Goal: Task Accomplishment & Management: Use online tool/utility

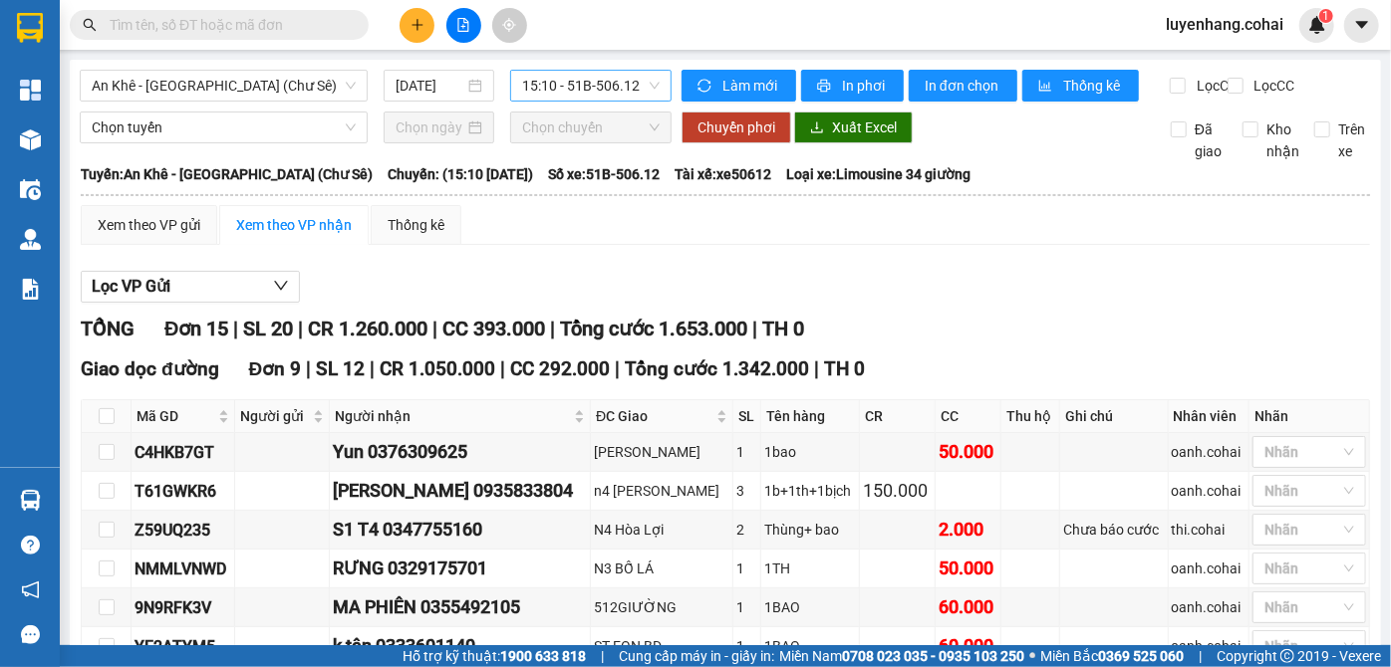
click at [602, 93] on span "15:10 - 51B-506.12" at bounding box center [590, 86] width 137 height 30
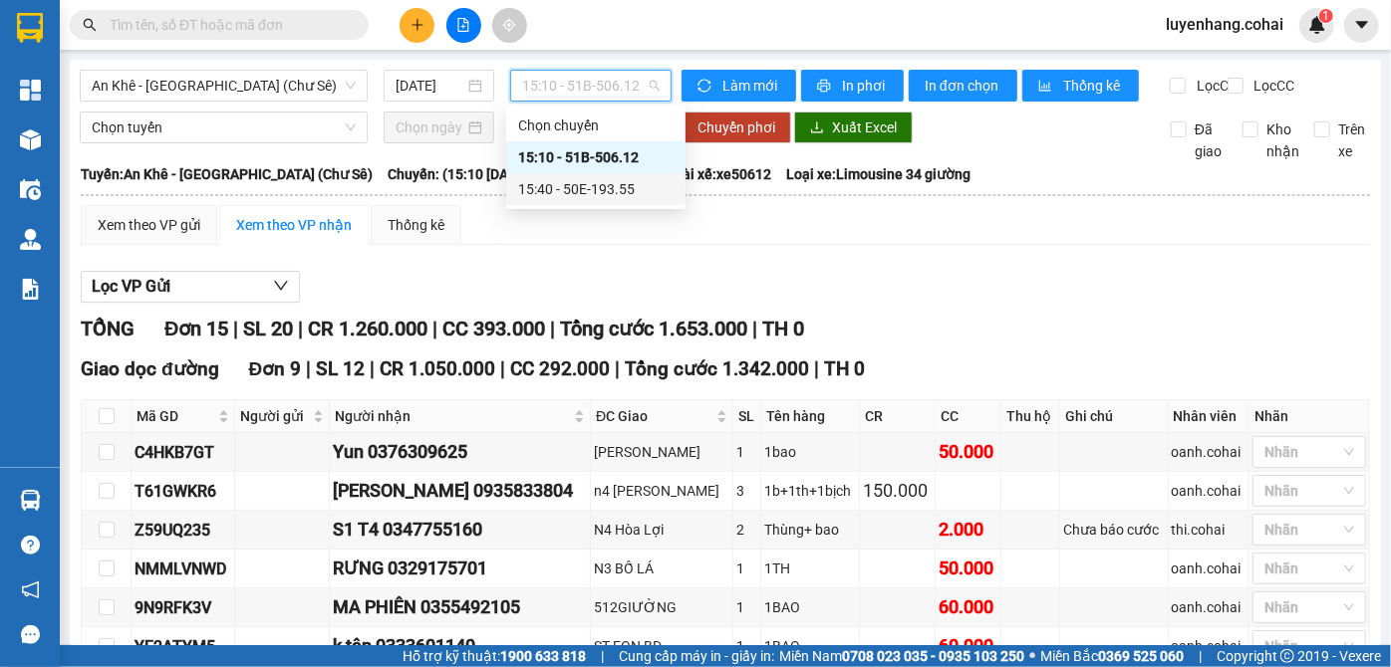
click at [637, 194] on div "15:40 - 50E-193.55" at bounding box center [595, 189] width 155 height 22
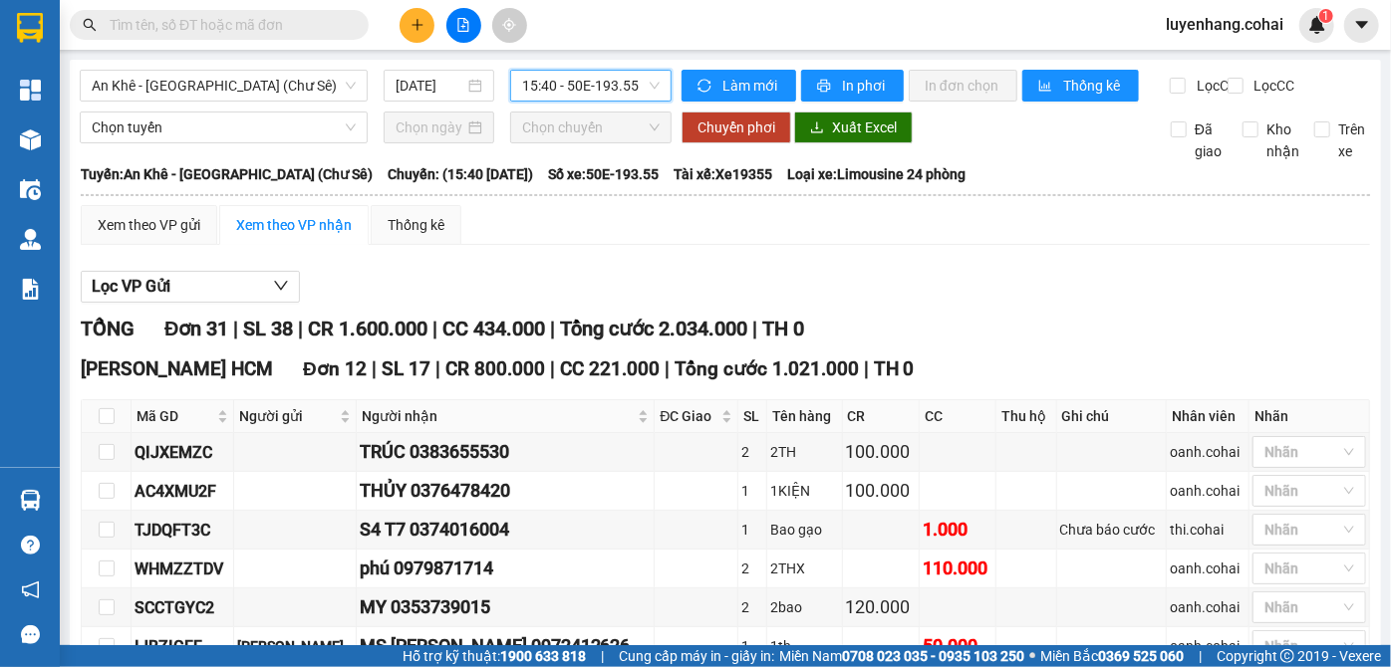
click at [582, 88] on span "15:40 - 50E-193.55" at bounding box center [590, 86] width 137 height 30
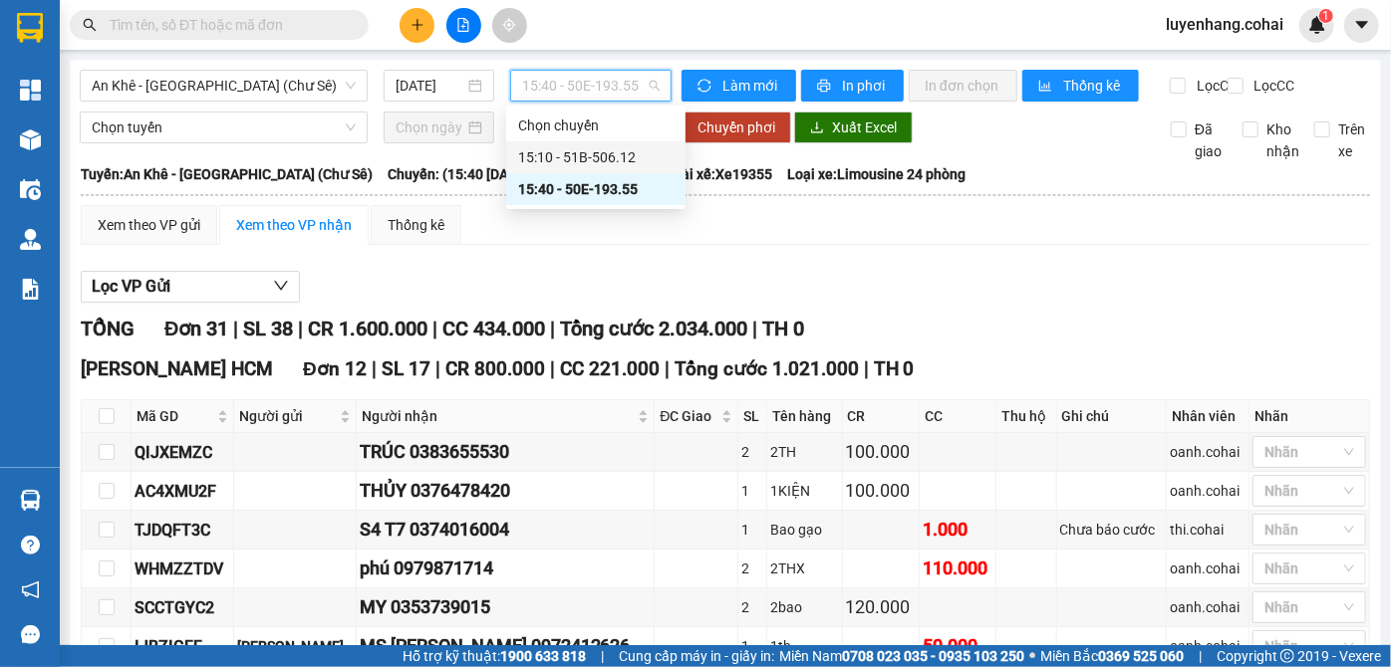
click at [630, 162] on div "15:10 - 51B-506.12" at bounding box center [595, 157] width 155 height 22
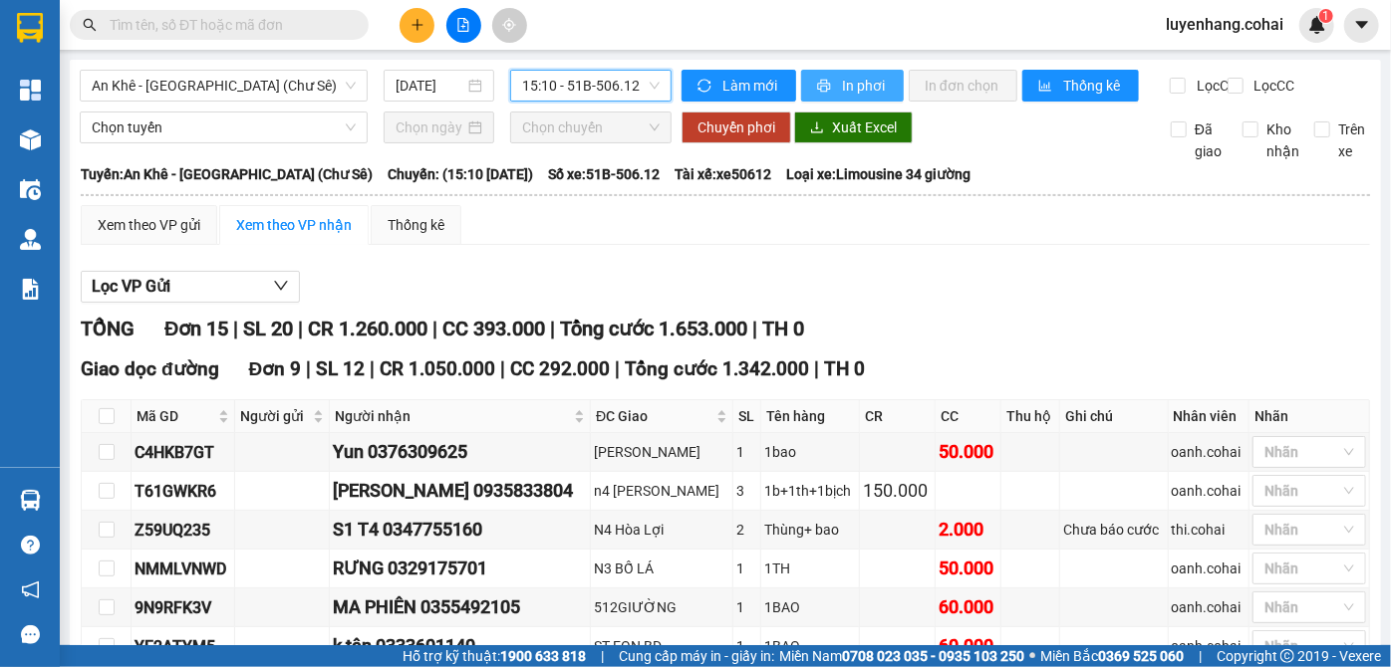
click at [862, 87] on span "In phơi" at bounding box center [865, 86] width 46 height 22
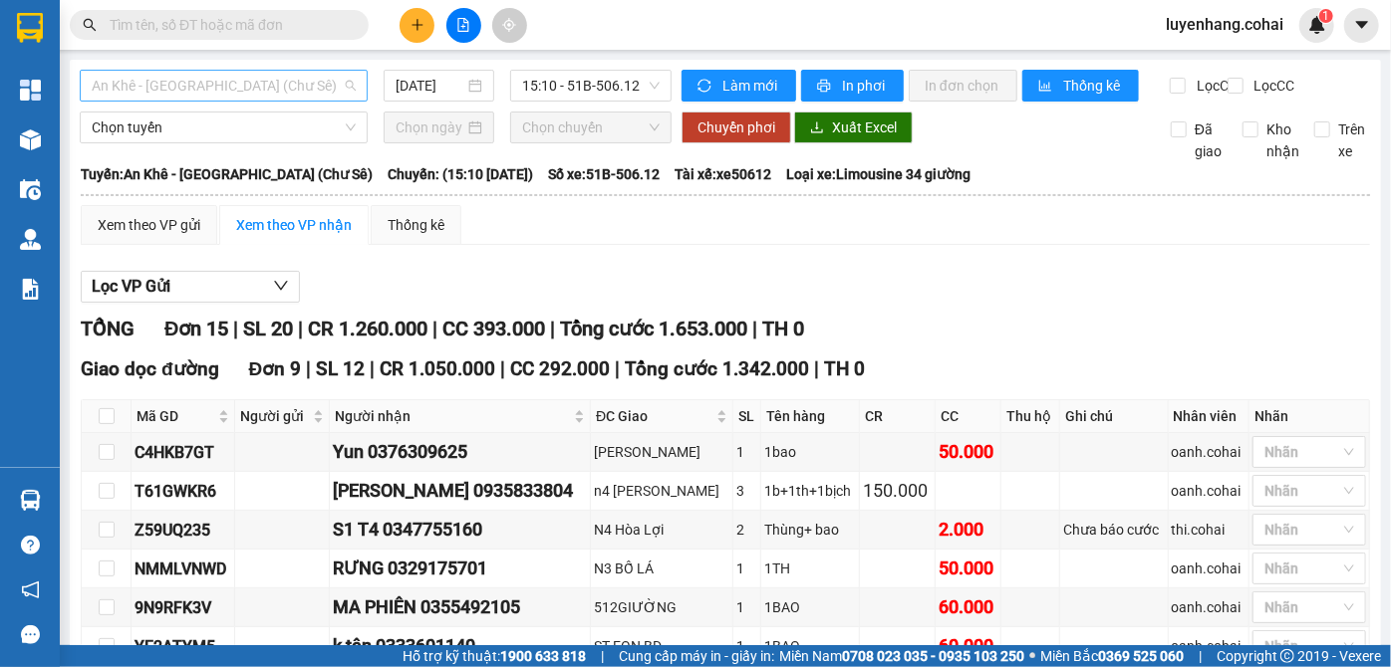
click at [313, 93] on span "An Khê - [GEOGRAPHIC_DATA] (Chư Sê)" at bounding box center [224, 86] width 264 height 30
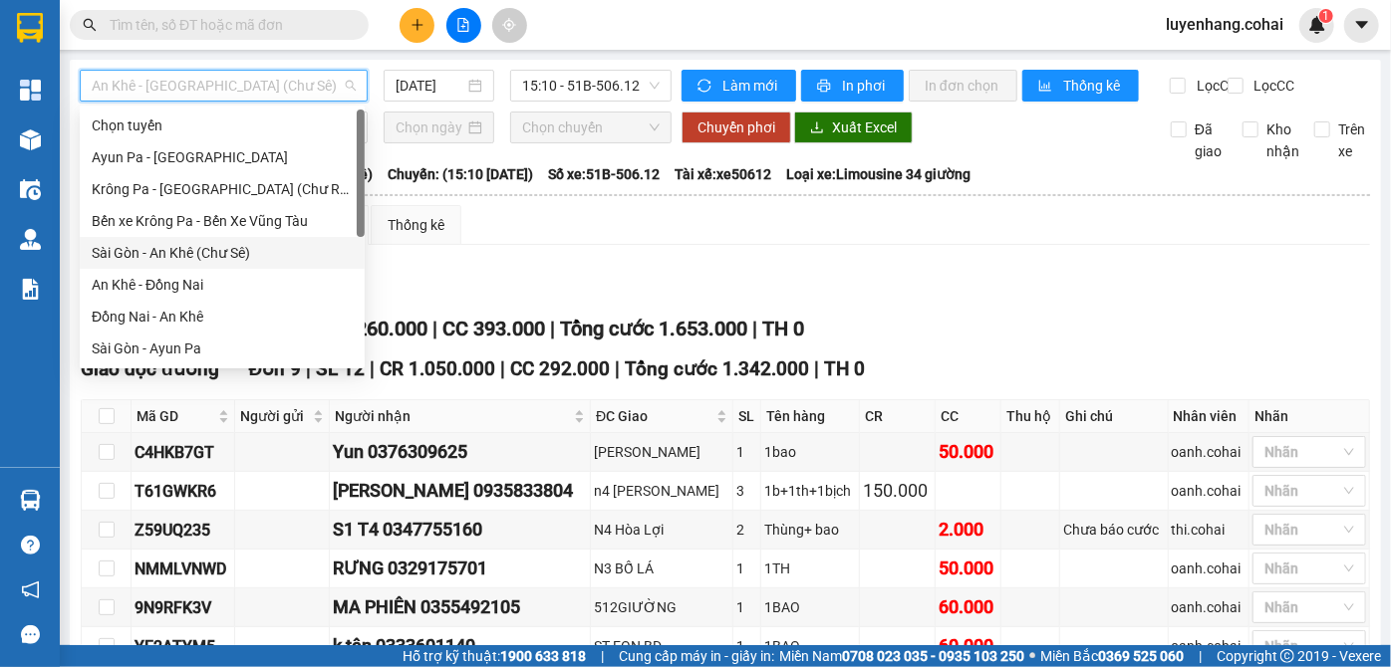
click at [250, 249] on div "Sài Gòn - An Khê (Chư Sê)" at bounding box center [222, 253] width 261 height 22
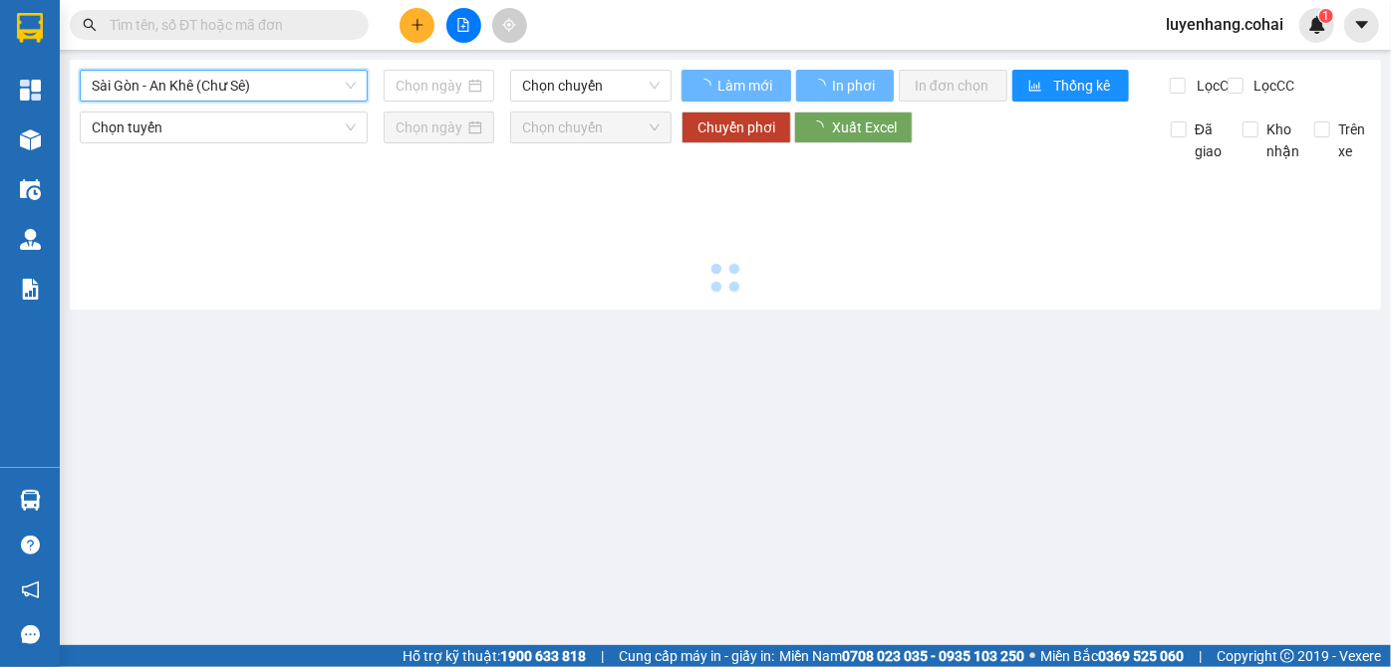
type input "[DATE]"
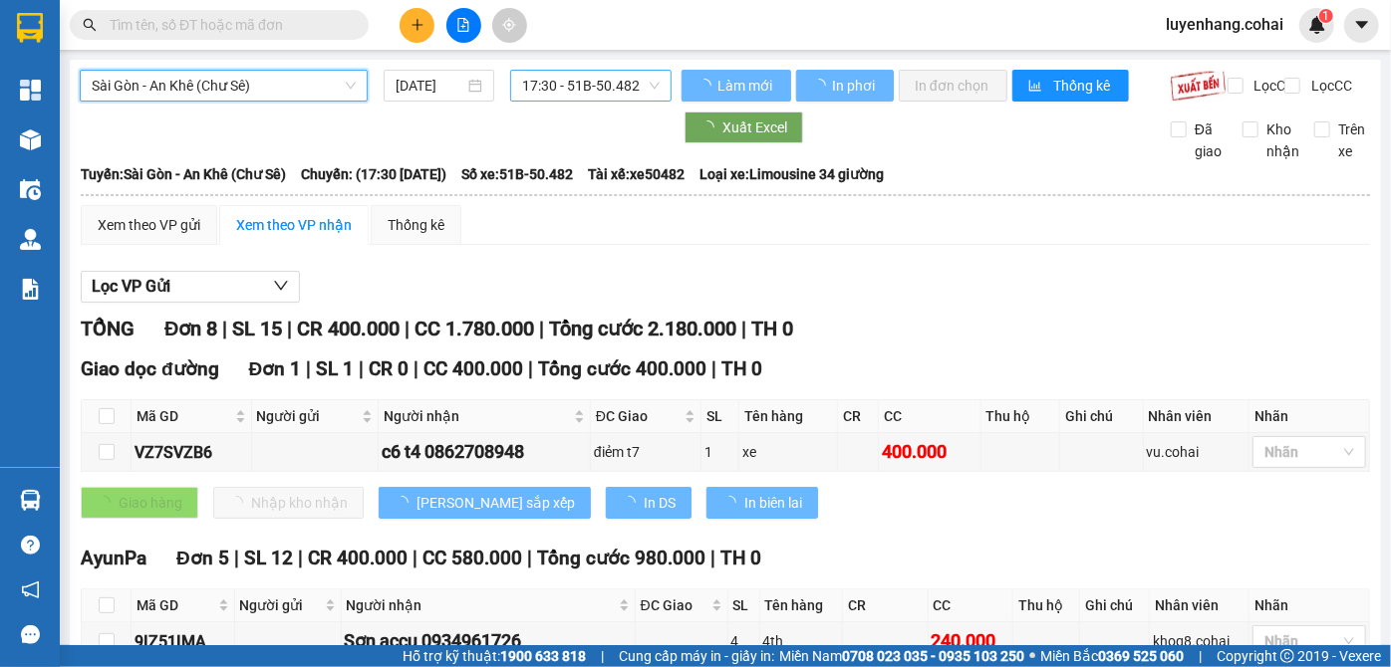
click at [586, 89] on span "17:30 - 51B-50.482" at bounding box center [590, 86] width 137 height 30
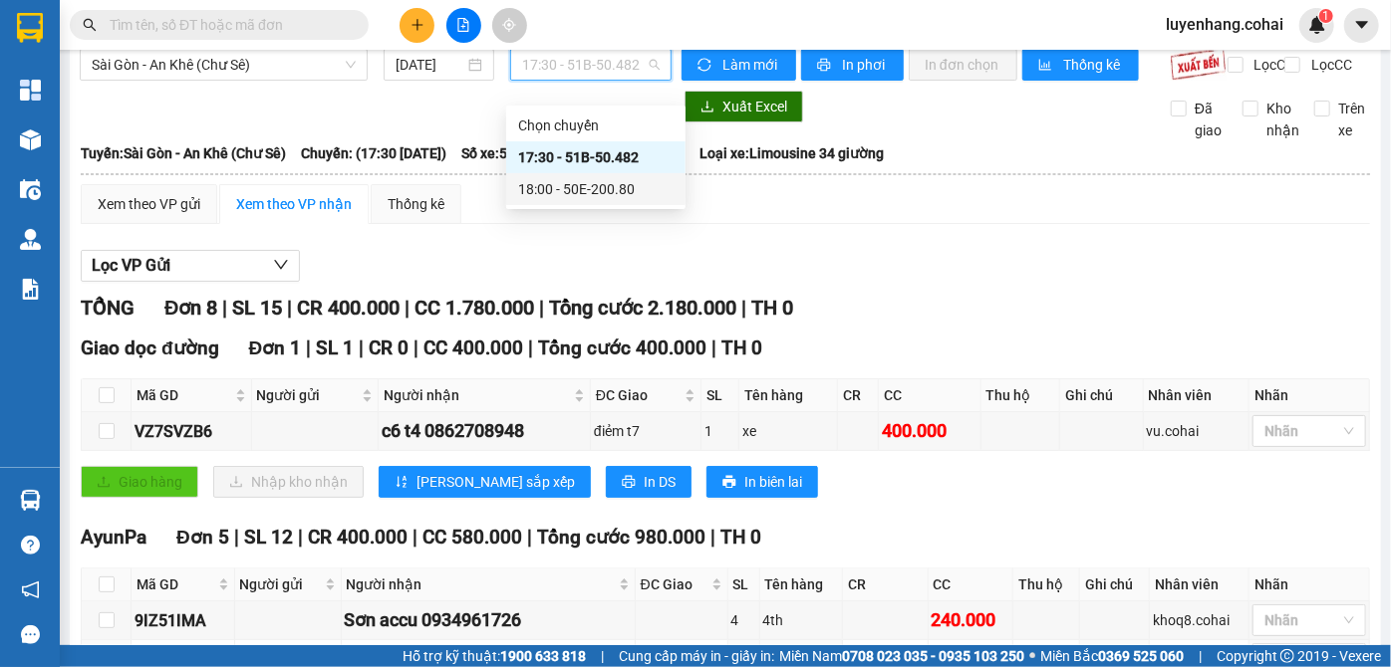
scroll to position [1, 0]
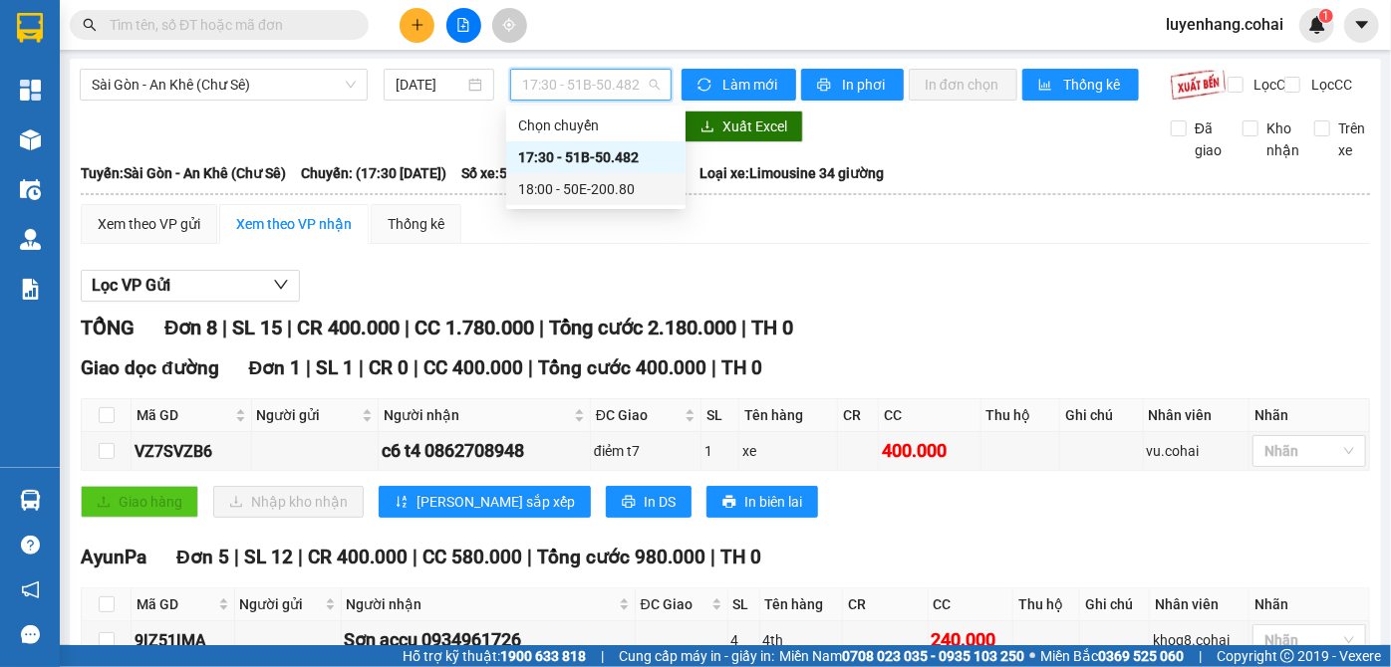
click at [630, 192] on div "18:00 - 50E-200.80" at bounding box center [595, 189] width 155 height 22
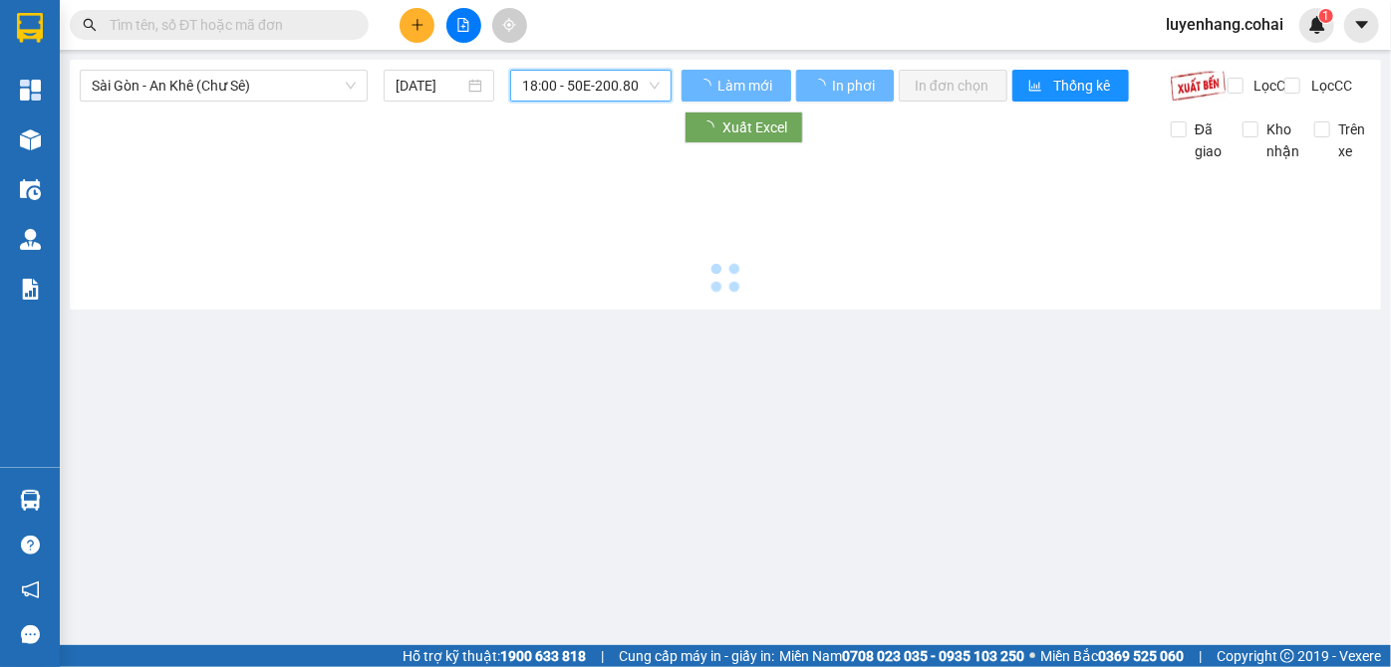
scroll to position [0, 0]
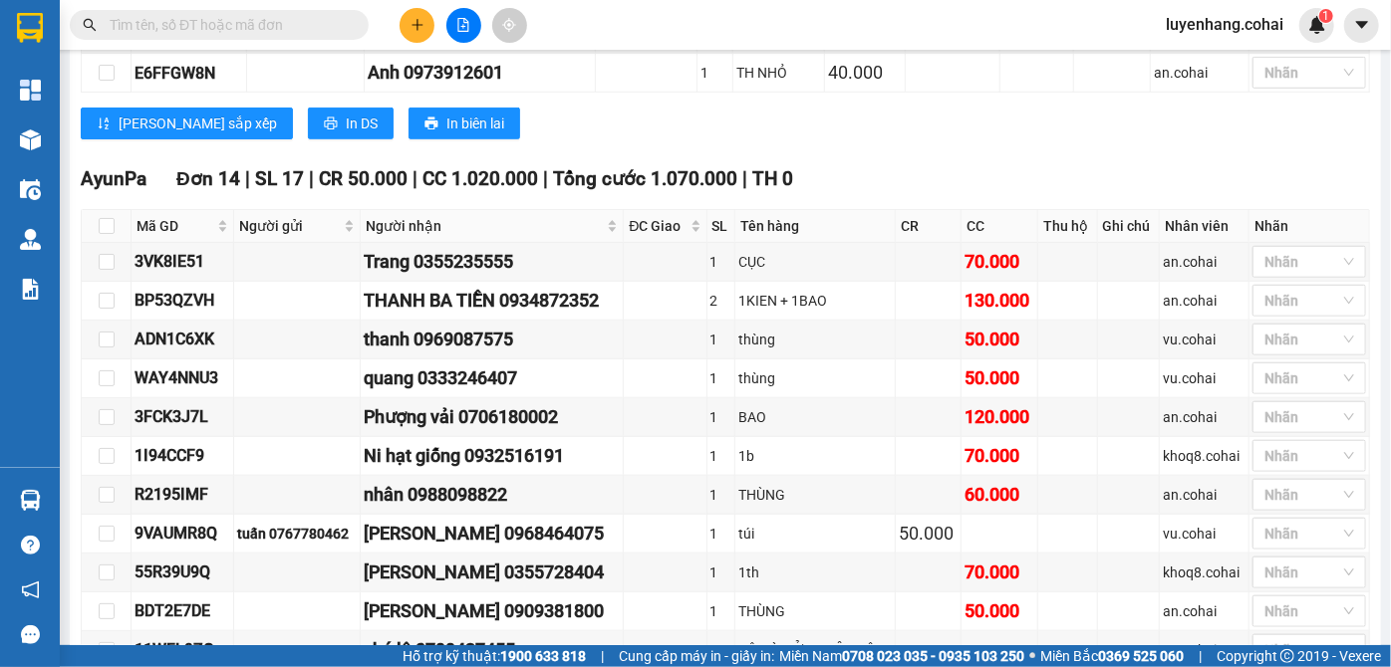
scroll to position [1152, 0]
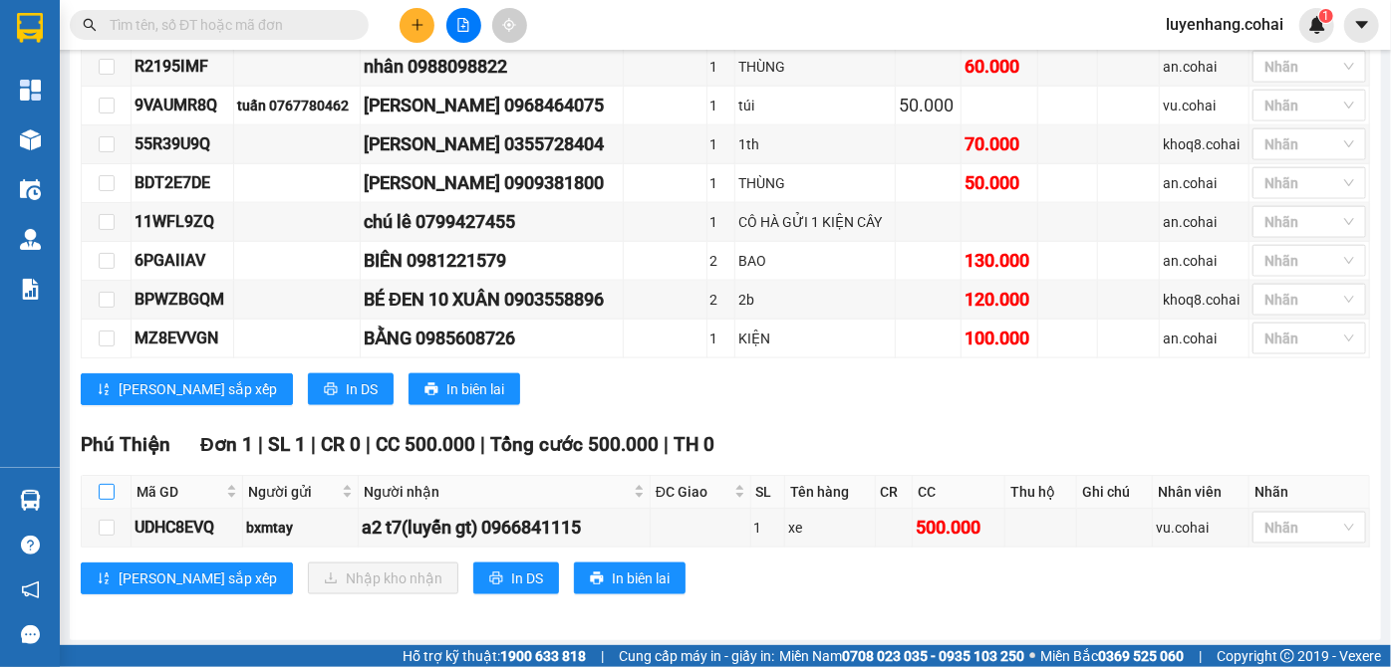
click at [101, 492] on input "checkbox" at bounding box center [107, 492] width 16 height 16
checkbox input "true"
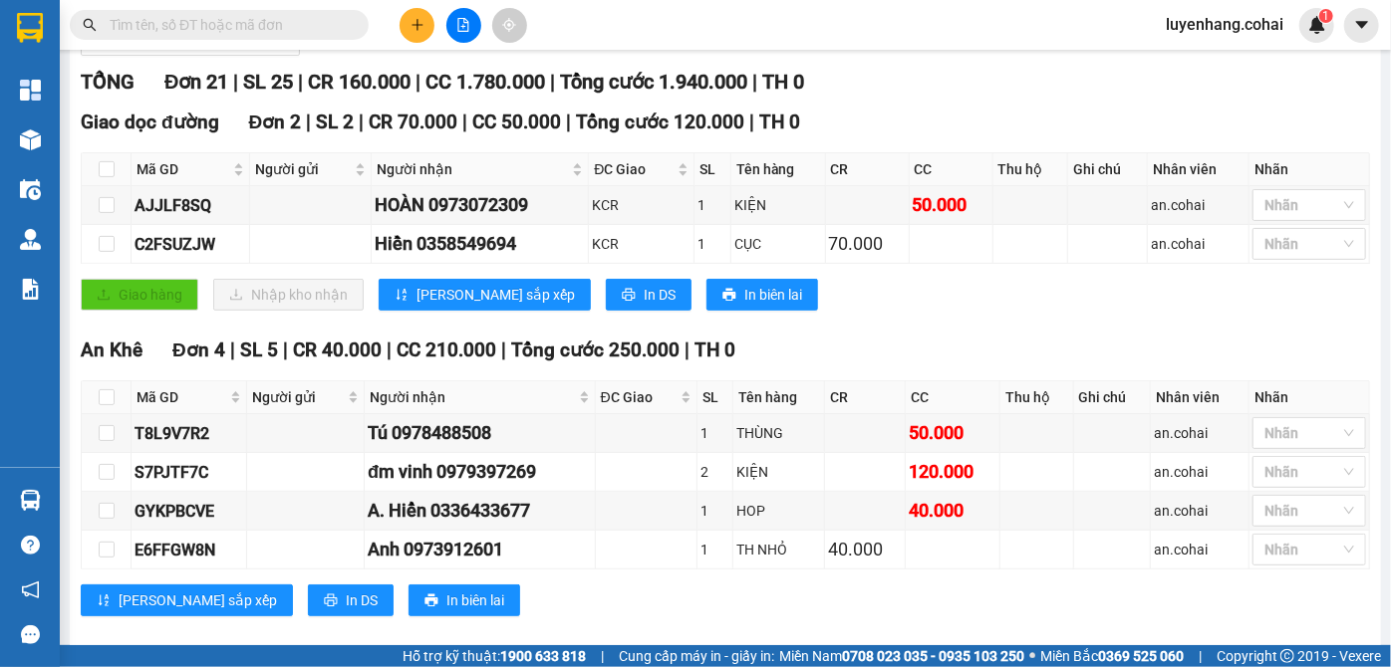
scroll to position [0, 0]
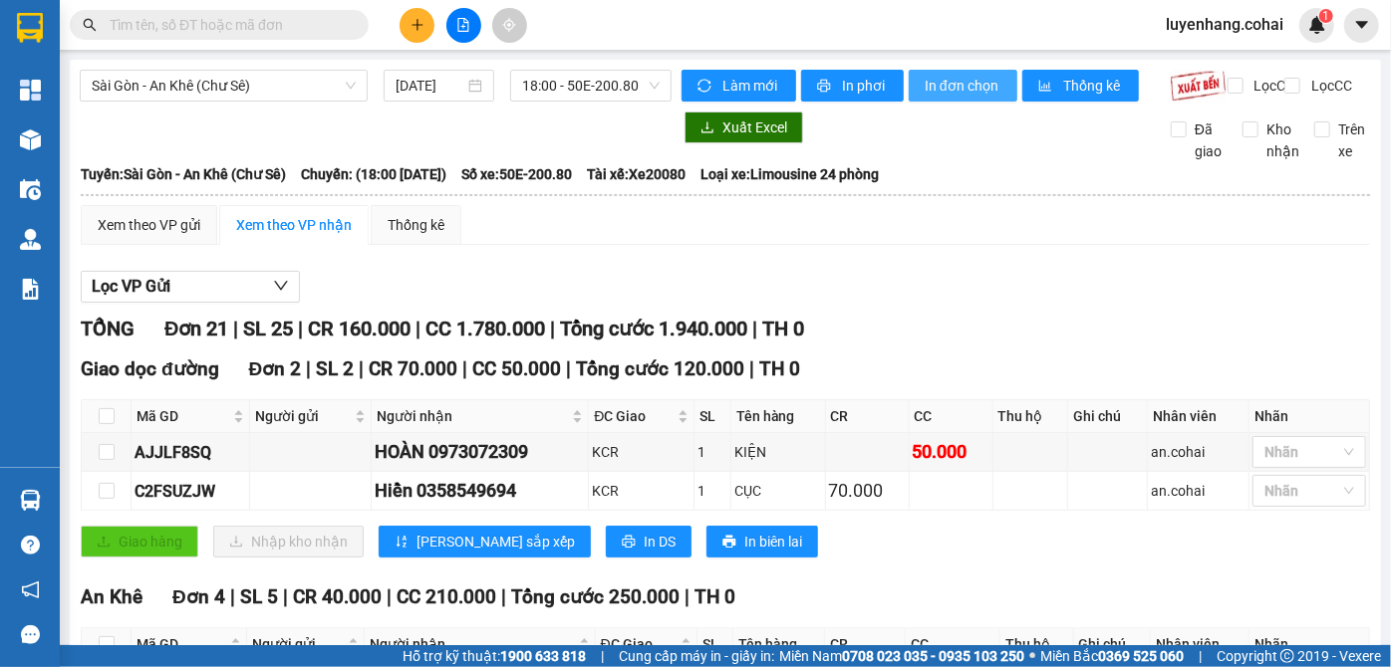
click at [975, 88] on span "In đơn chọn" at bounding box center [962, 86] width 77 height 22
click at [223, 83] on span "Sài Gòn - An Khê (Chư Sê)" at bounding box center [224, 86] width 264 height 30
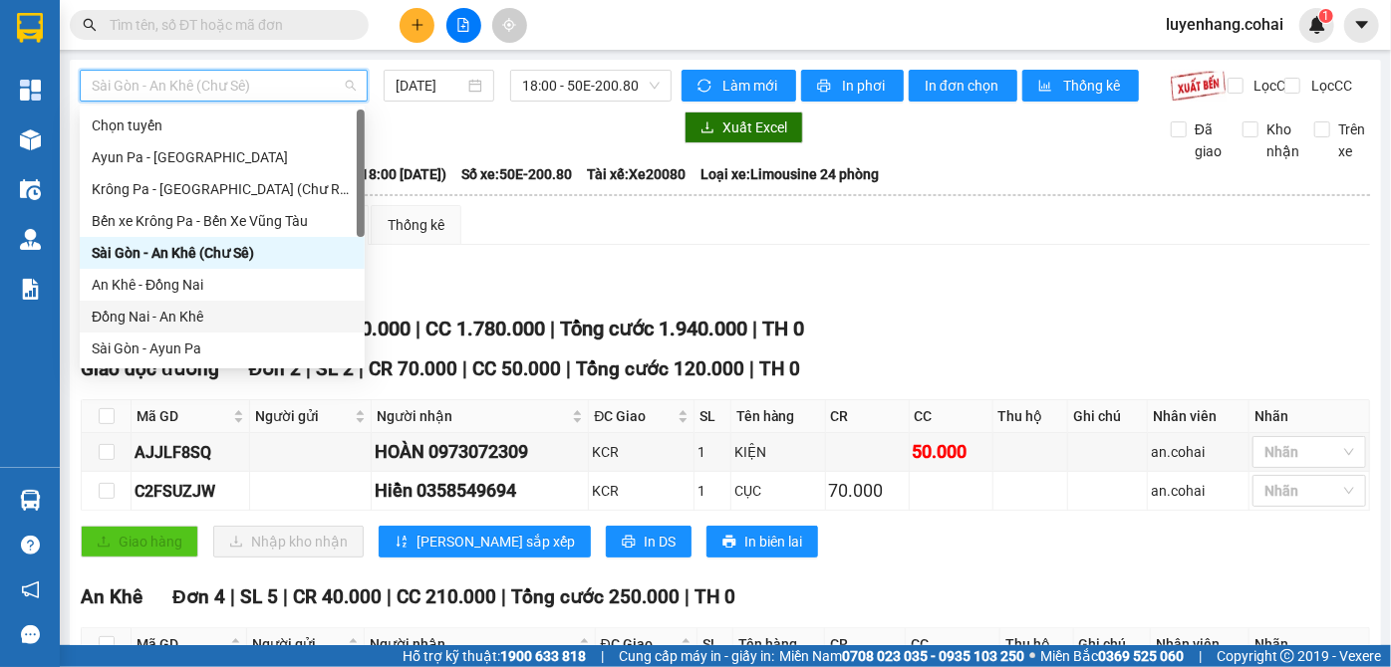
click at [228, 321] on div "Đồng Nai - An Khê" at bounding box center [222, 317] width 261 height 22
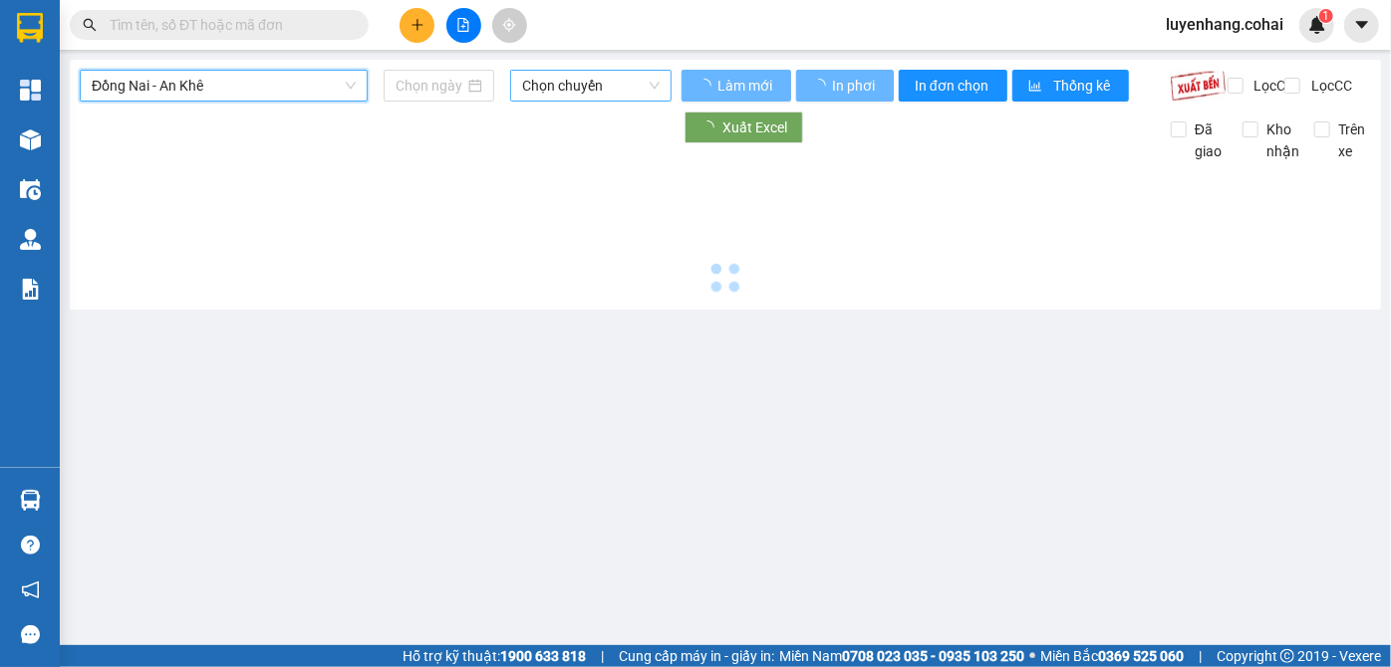
type input "[DATE]"
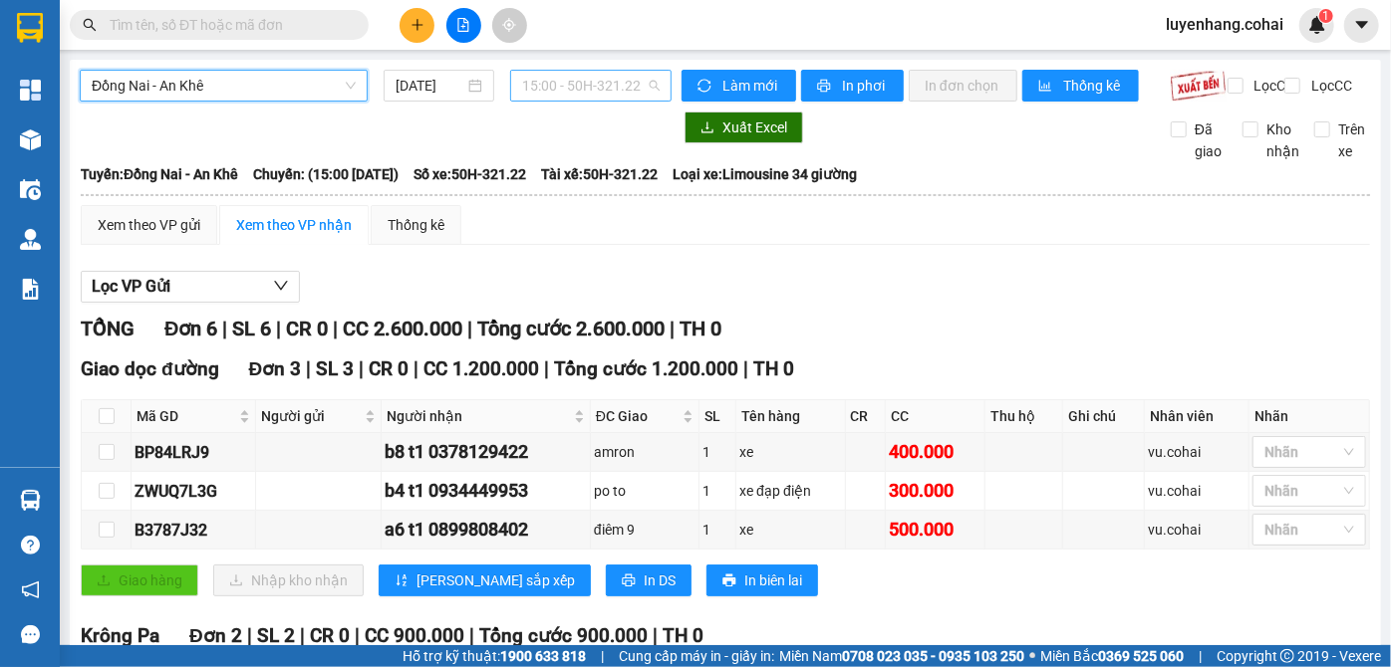
click at [590, 83] on span "15:00 - 50H-321.22" at bounding box center [590, 86] width 137 height 30
click at [268, 88] on span "Đồng Nai - An Khê" at bounding box center [224, 86] width 264 height 30
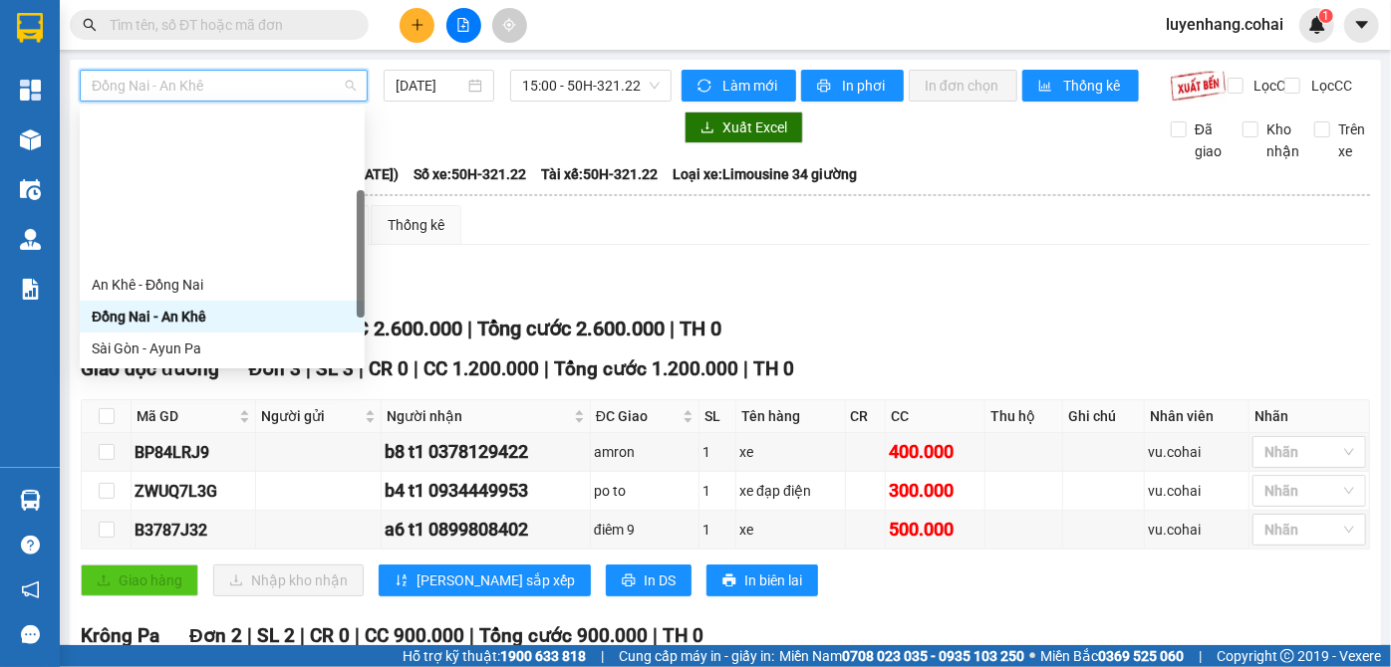
scroll to position [180, 0]
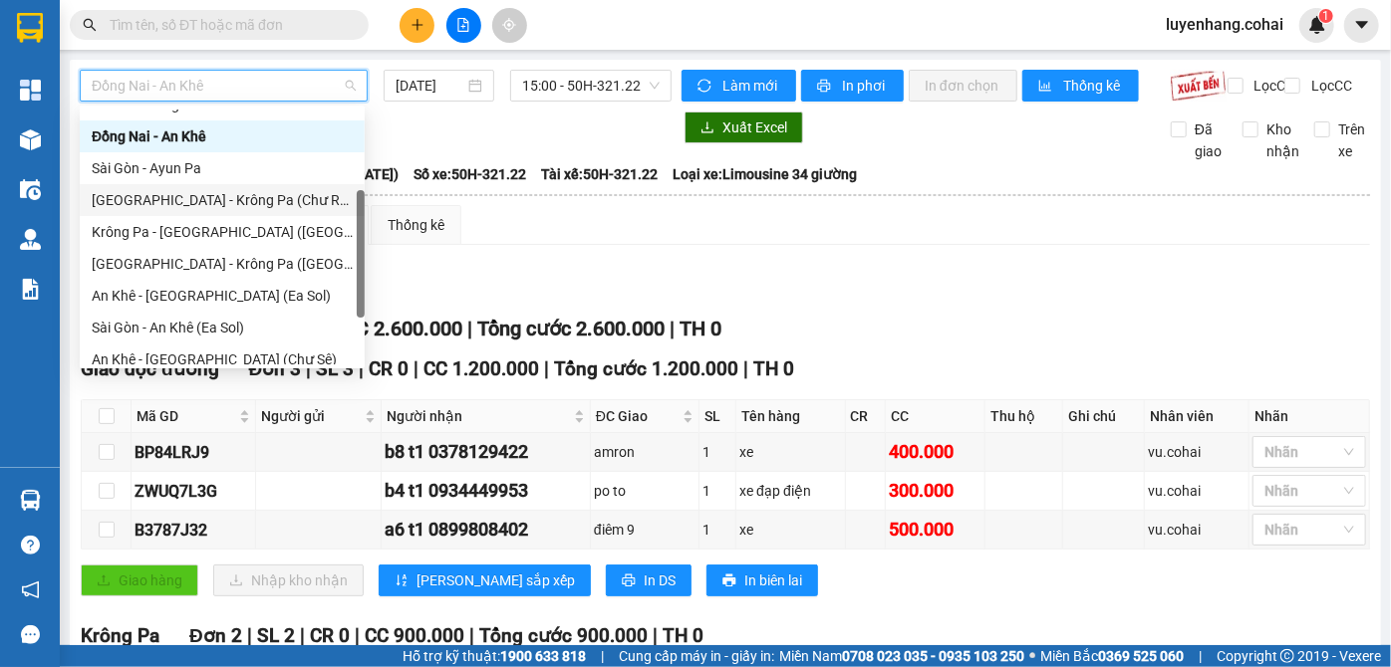
click at [292, 206] on div "[GEOGRAPHIC_DATA] - Krông Pa (Chư RCăm)" at bounding box center [222, 200] width 261 height 22
type input "[DATE]"
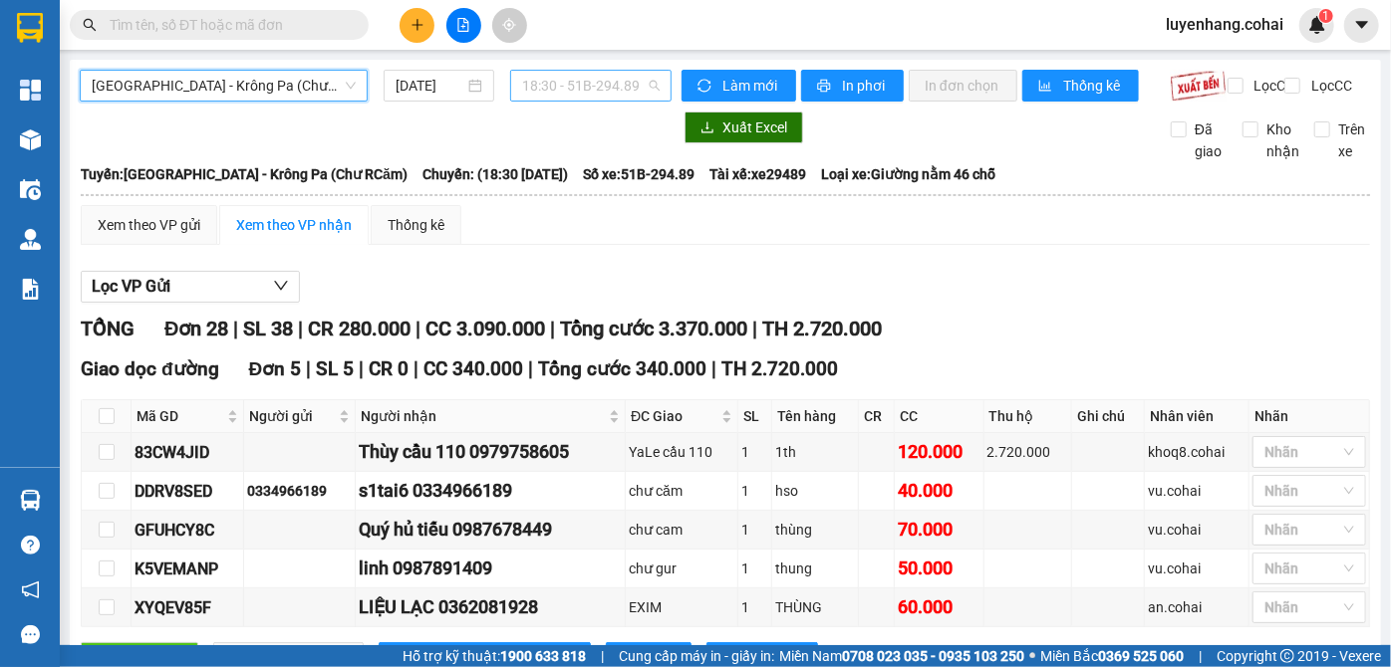
click at [616, 89] on span "18:30 - 51B-294.89" at bounding box center [590, 86] width 137 height 30
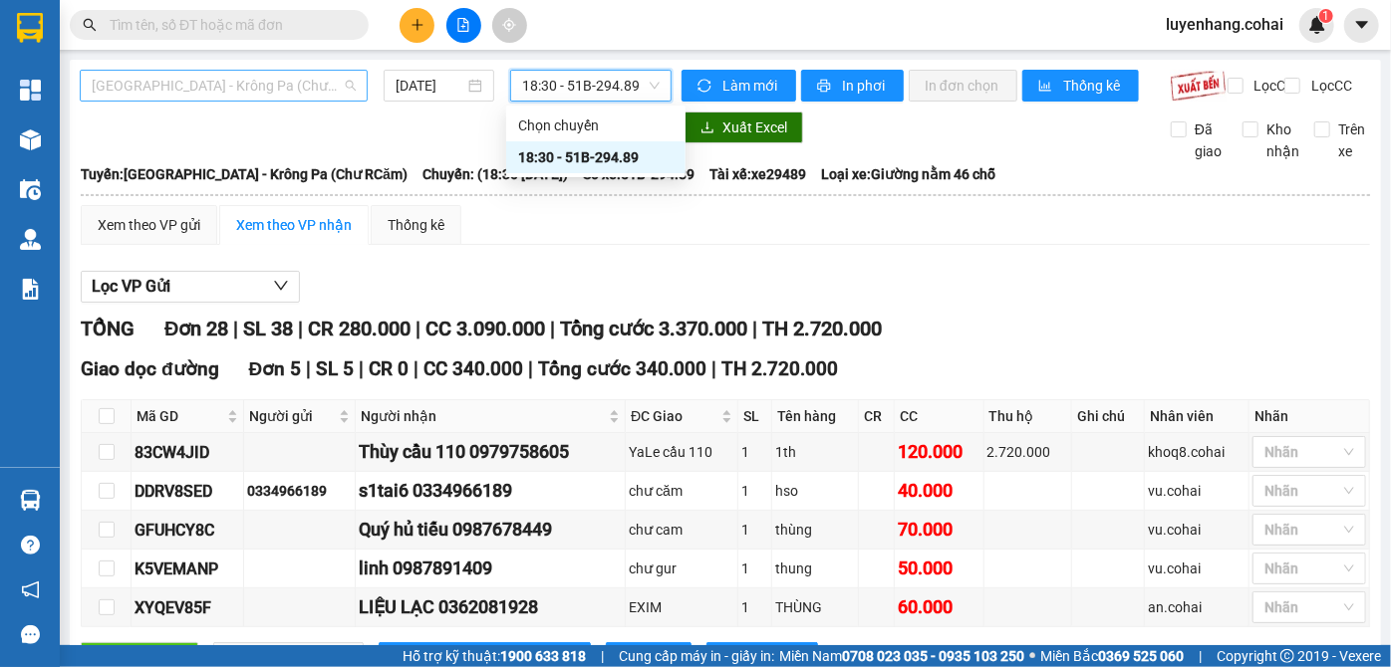
click at [280, 85] on span "[GEOGRAPHIC_DATA] - Krông Pa (Chư RCăm)" at bounding box center [224, 86] width 264 height 30
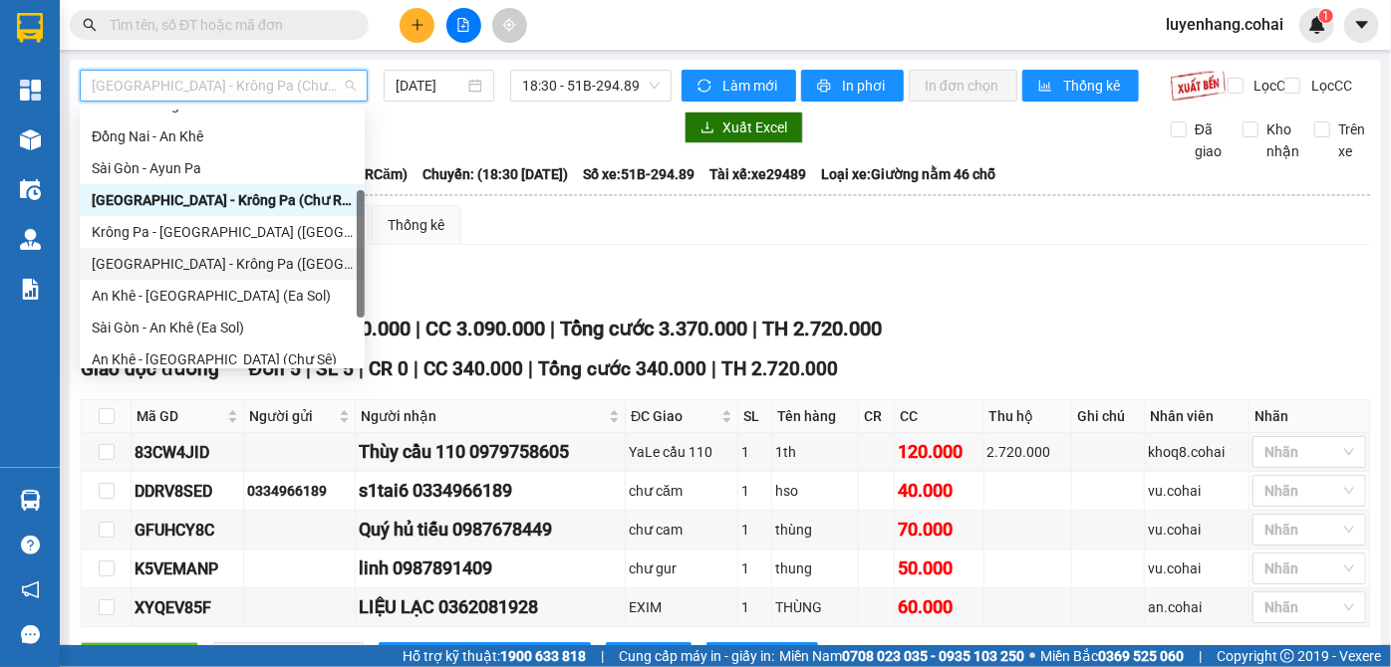
click at [241, 275] on div "[GEOGRAPHIC_DATA] - Krông Pa ([GEOGRAPHIC_DATA])" at bounding box center [222, 264] width 285 height 32
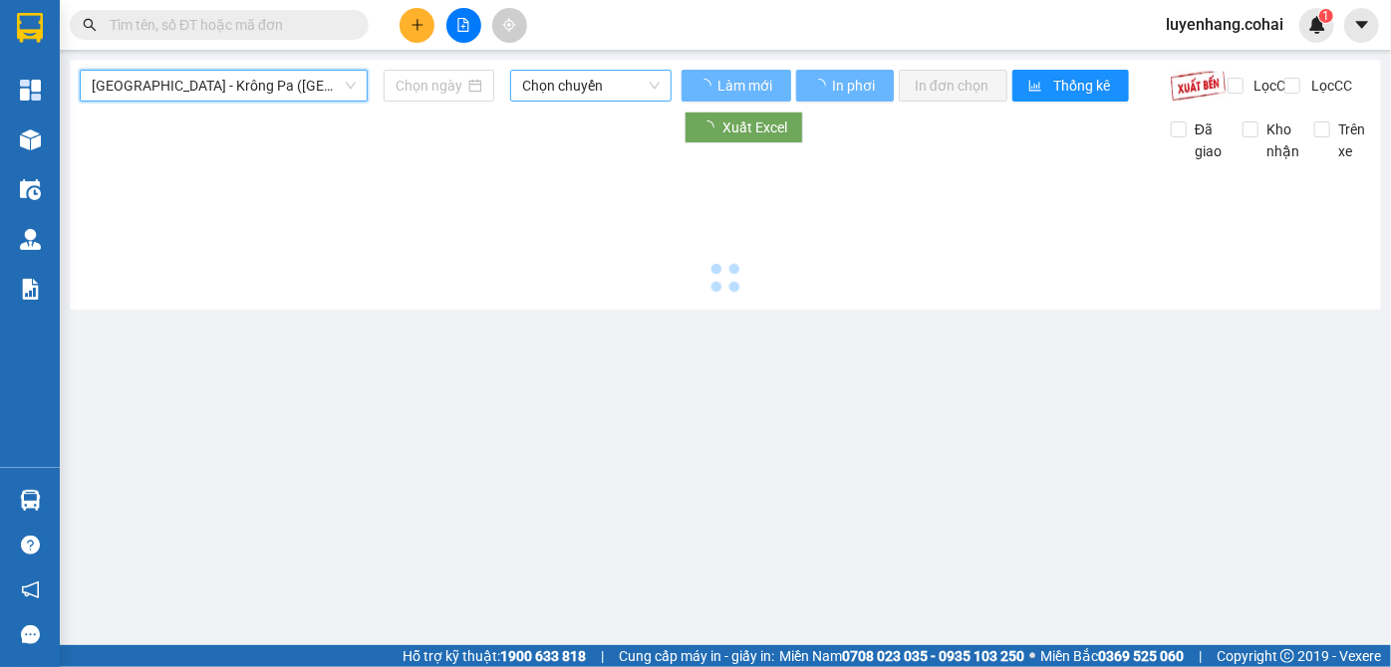
type input "[DATE]"
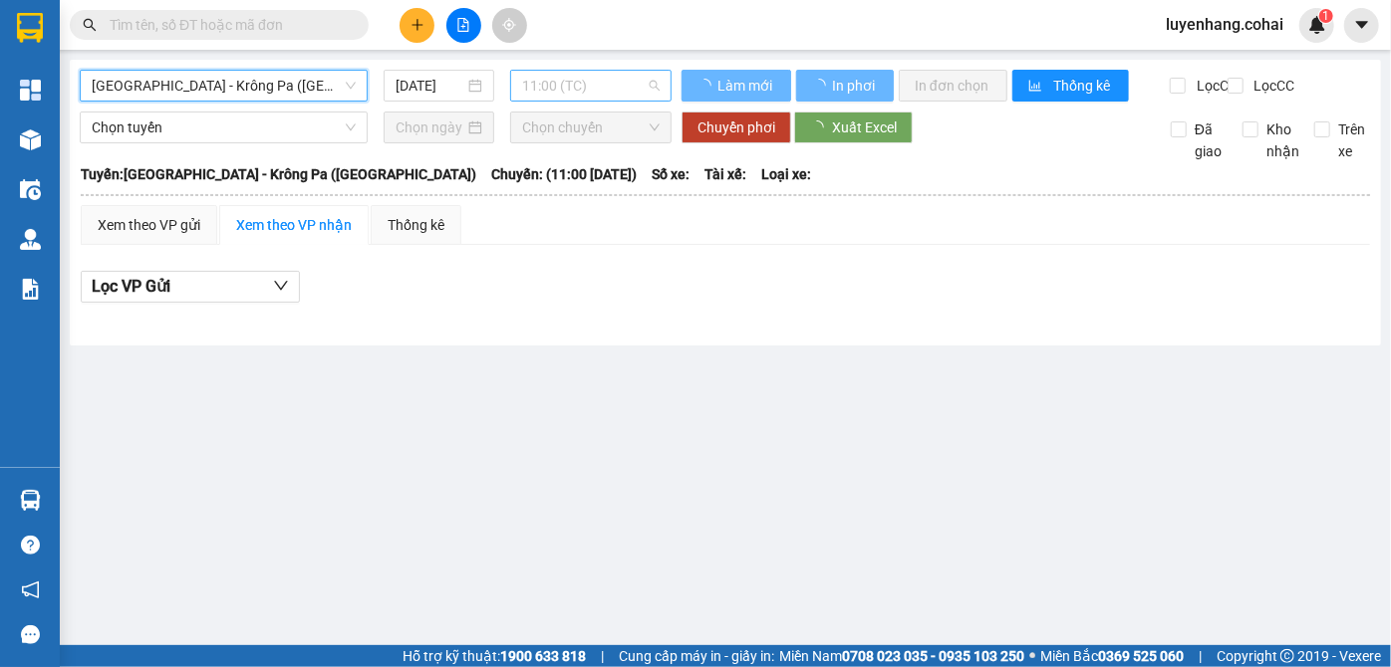
click at [623, 91] on span "11:00 (TC)" at bounding box center [590, 86] width 137 height 30
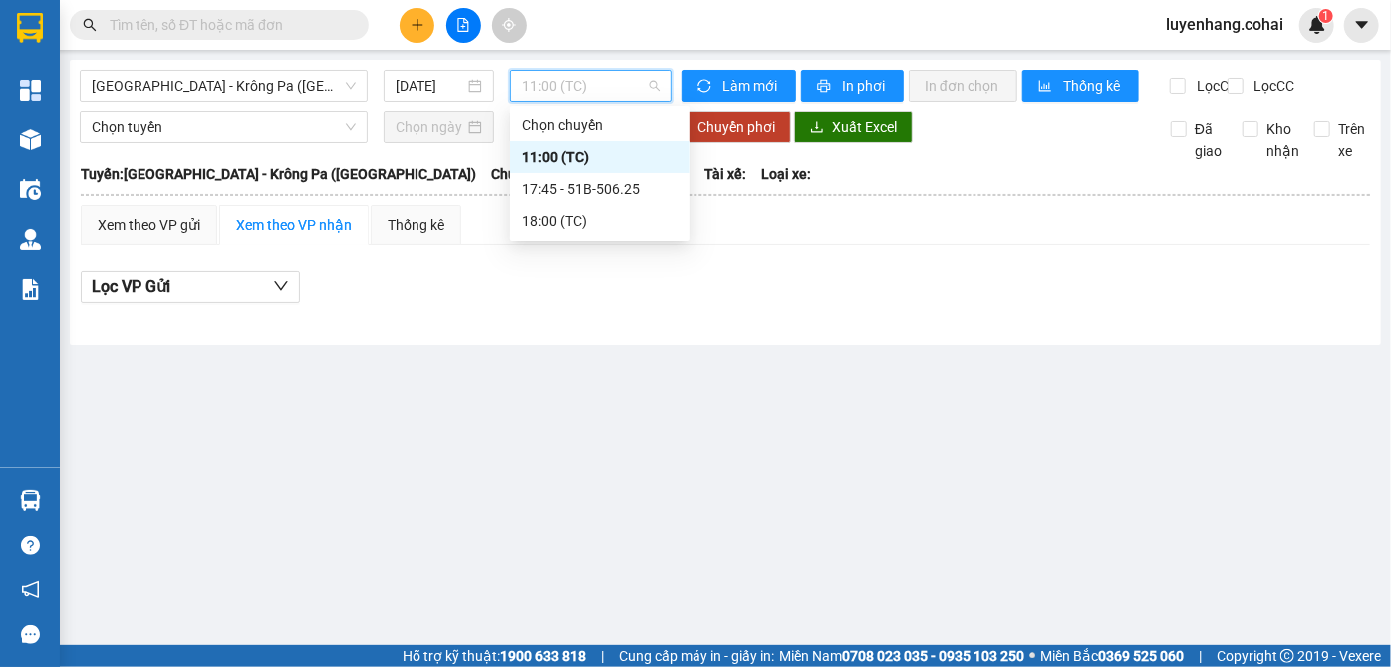
click at [620, 176] on div "17:45 - 51B-506.25" at bounding box center [599, 189] width 179 height 32
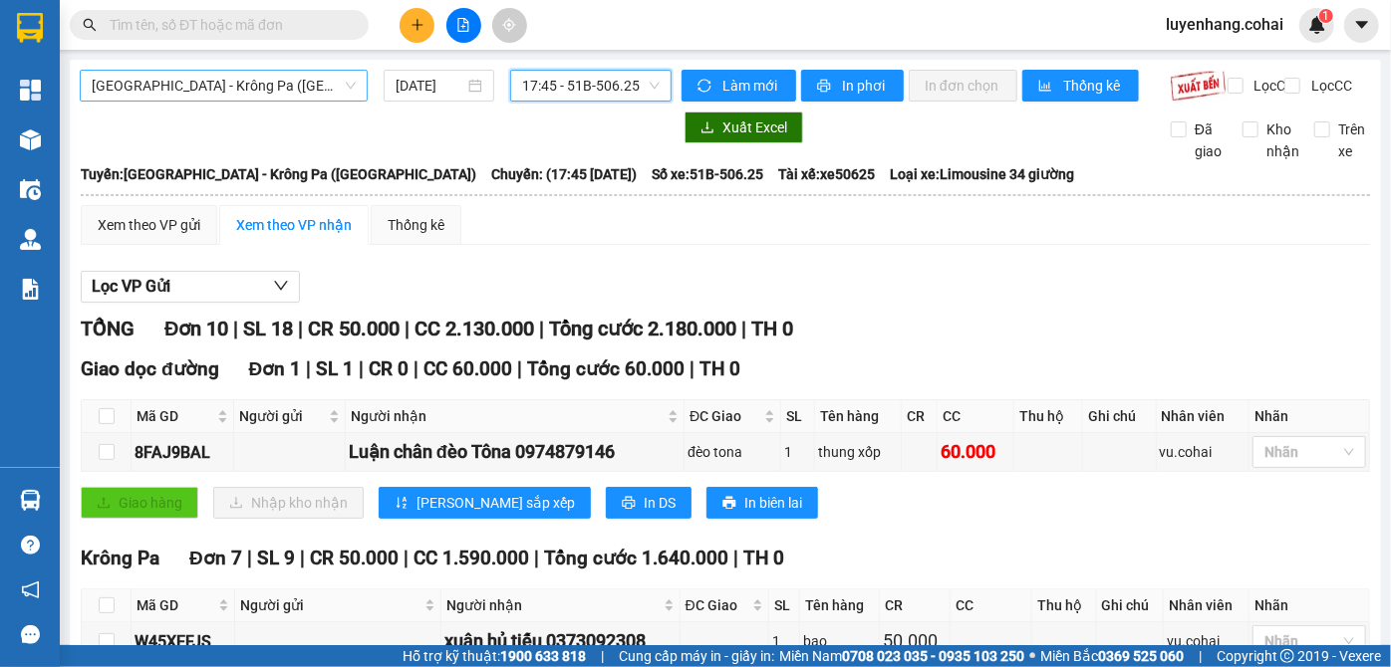
click at [305, 91] on span "[GEOGRAPHIC_DATA] - Krông Pa ([GEOGRAPHIC_DATA])" at bounding box center [224, 86] width 264 height 30
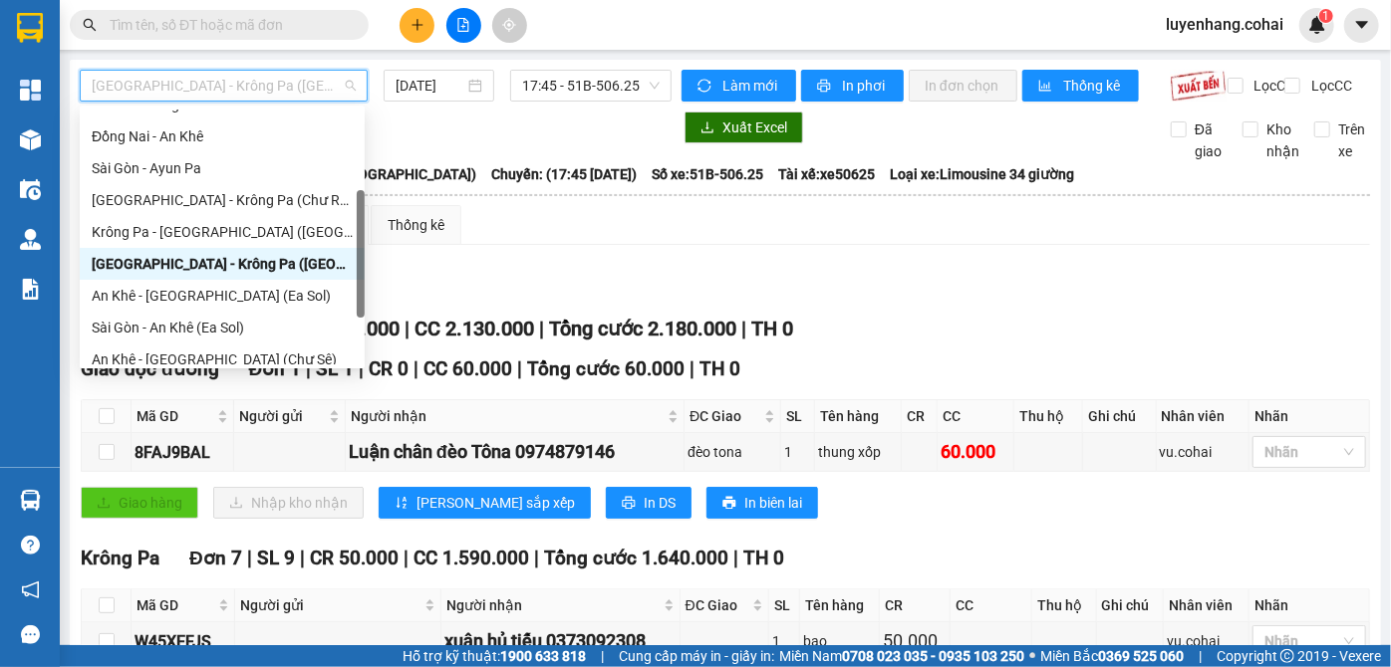
scroll to position [287, 0]
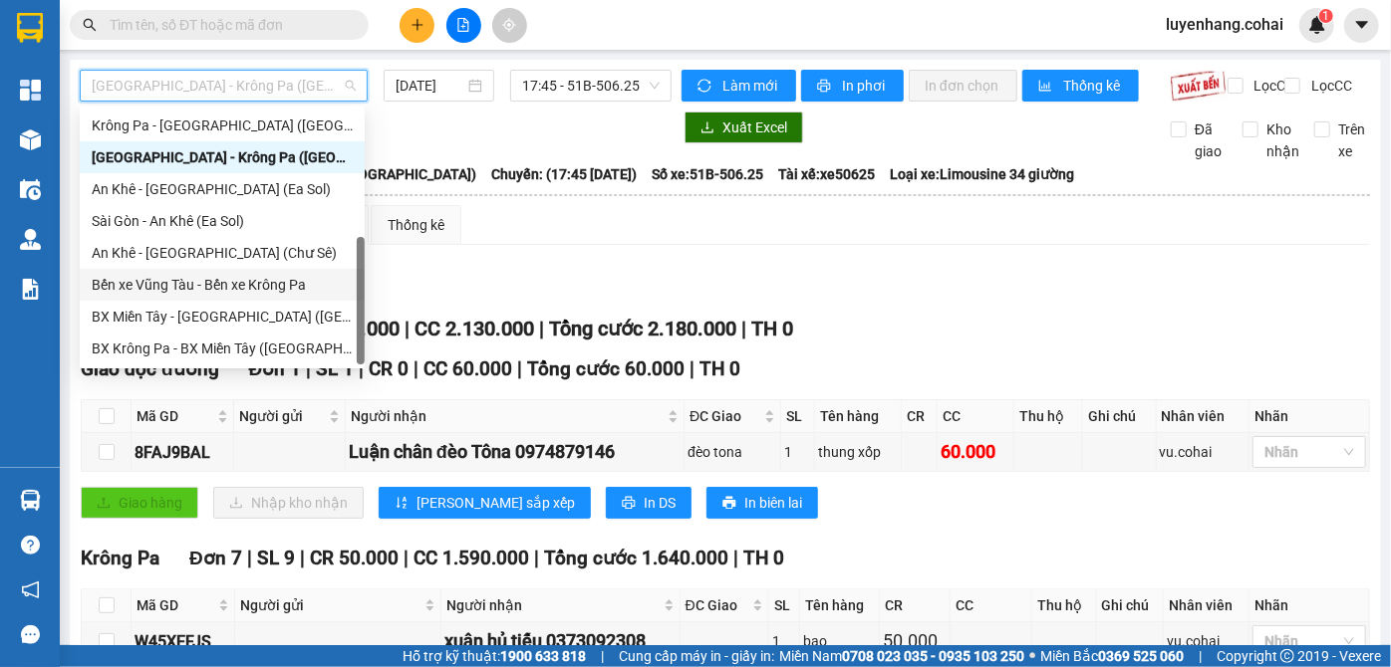
click at [244, 284] on div "Bến xe Vũng Tàu - Bến xe Krông Pa" at bounding box center [222, 285] width 261 height 22
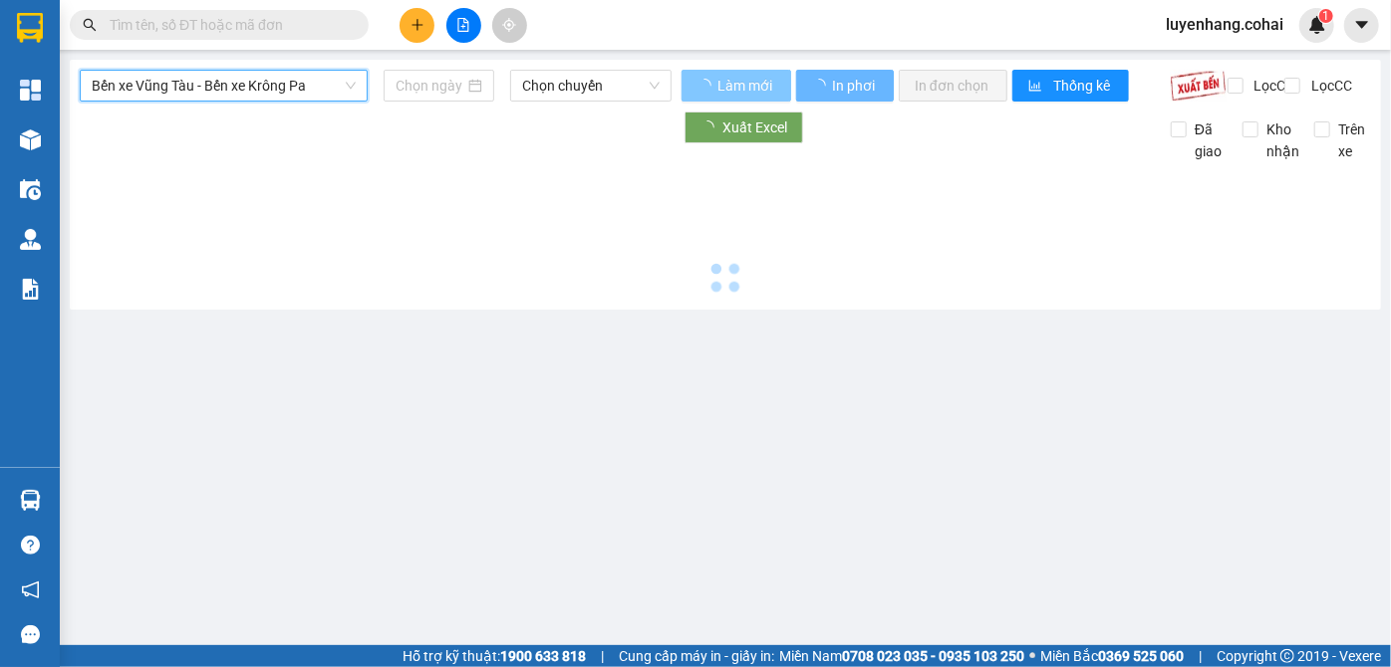
type input "[DATE]"
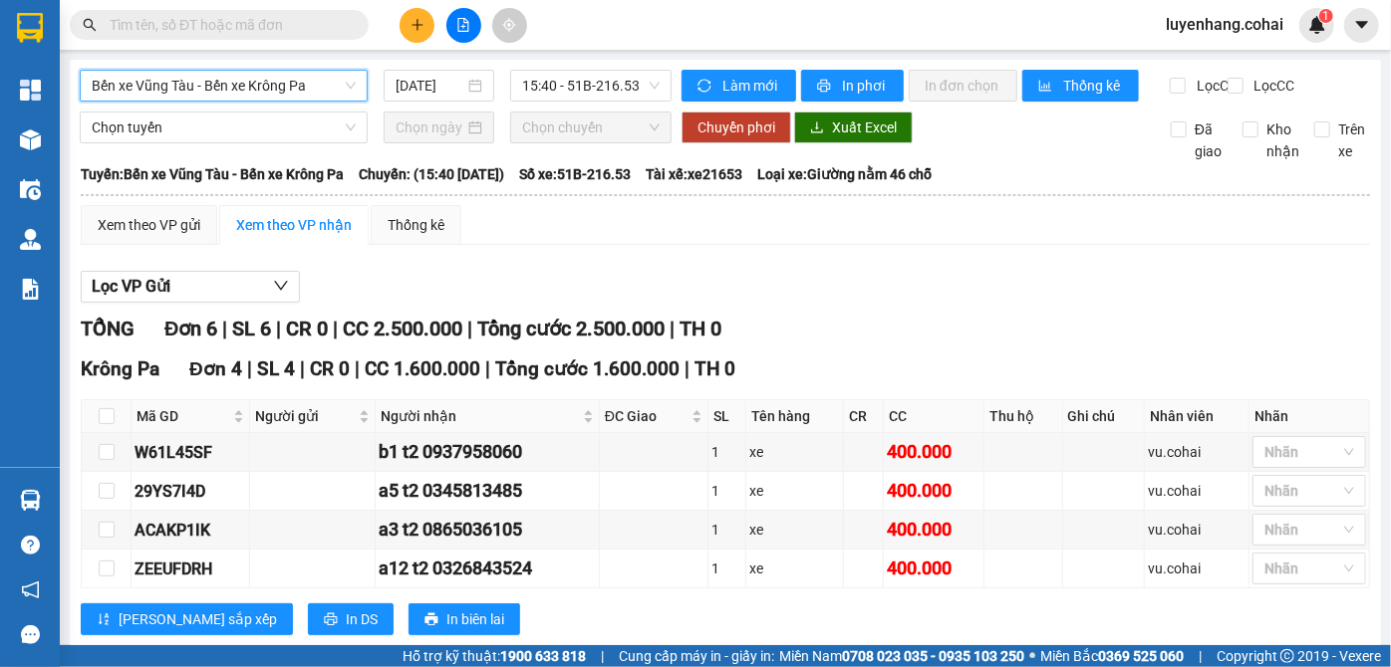
click at [289, 80] on span "Bến xe Vũng Tàu - Bến xe Krông Pa" at bounding box center [224, 86] width 264 height 30
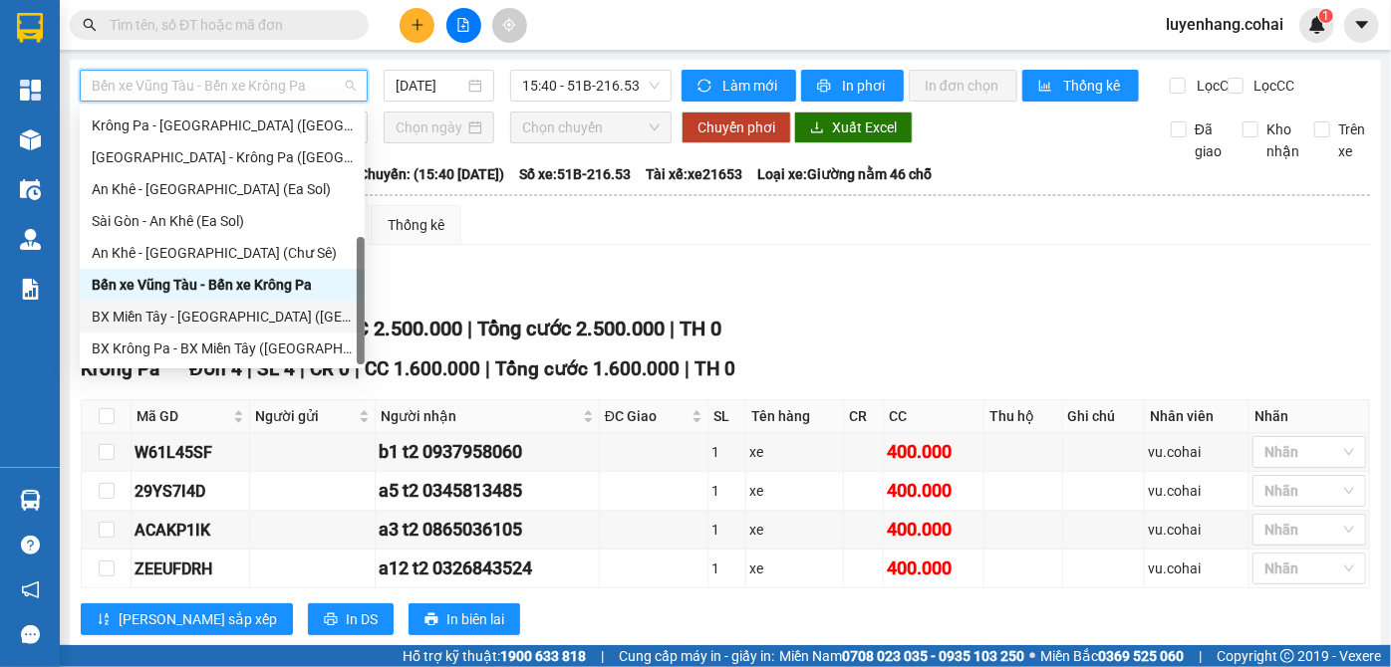
click at [292, 317] on div "BX Miền Tây - [GEOGRAPHIC_DATA] ([GEOGRAPHIC_DATA] - [GEOGRAPHIC_DATA])" at bounding box center [222, 317] width 261 height 22
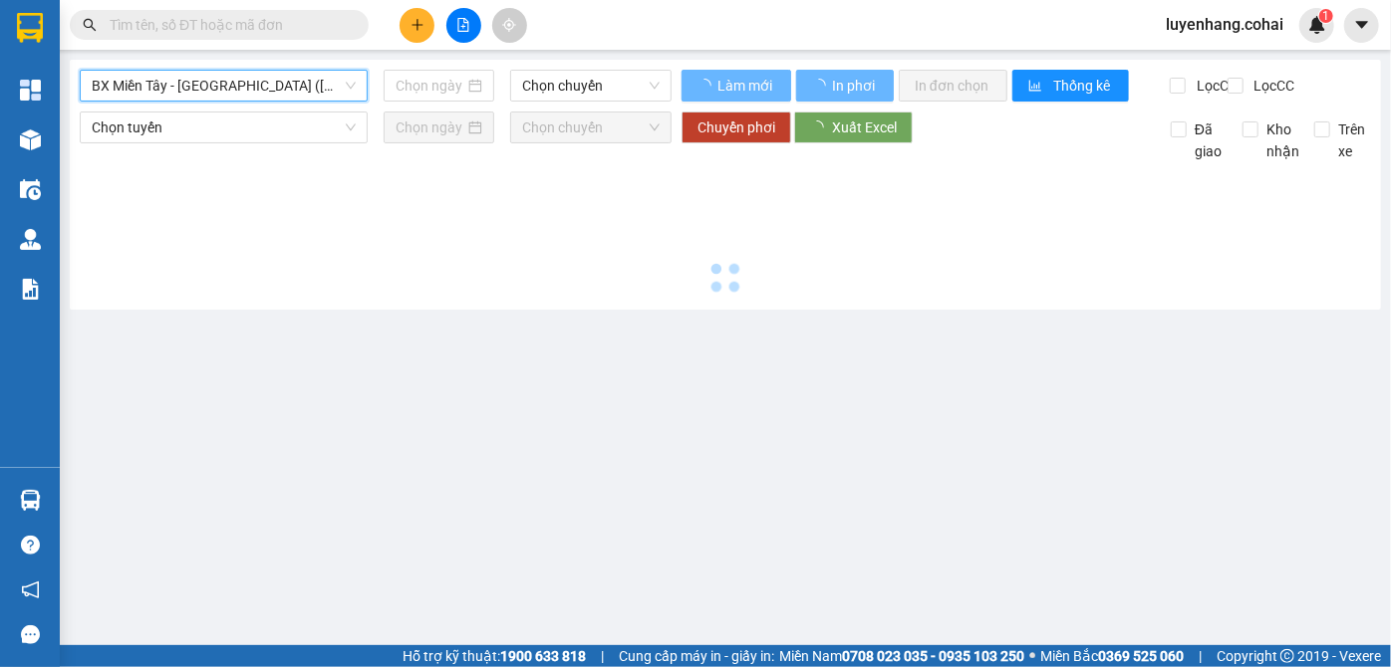
type input "[DATE]"
